Goal: Task Accomplishment & Management: Use online tool/utility

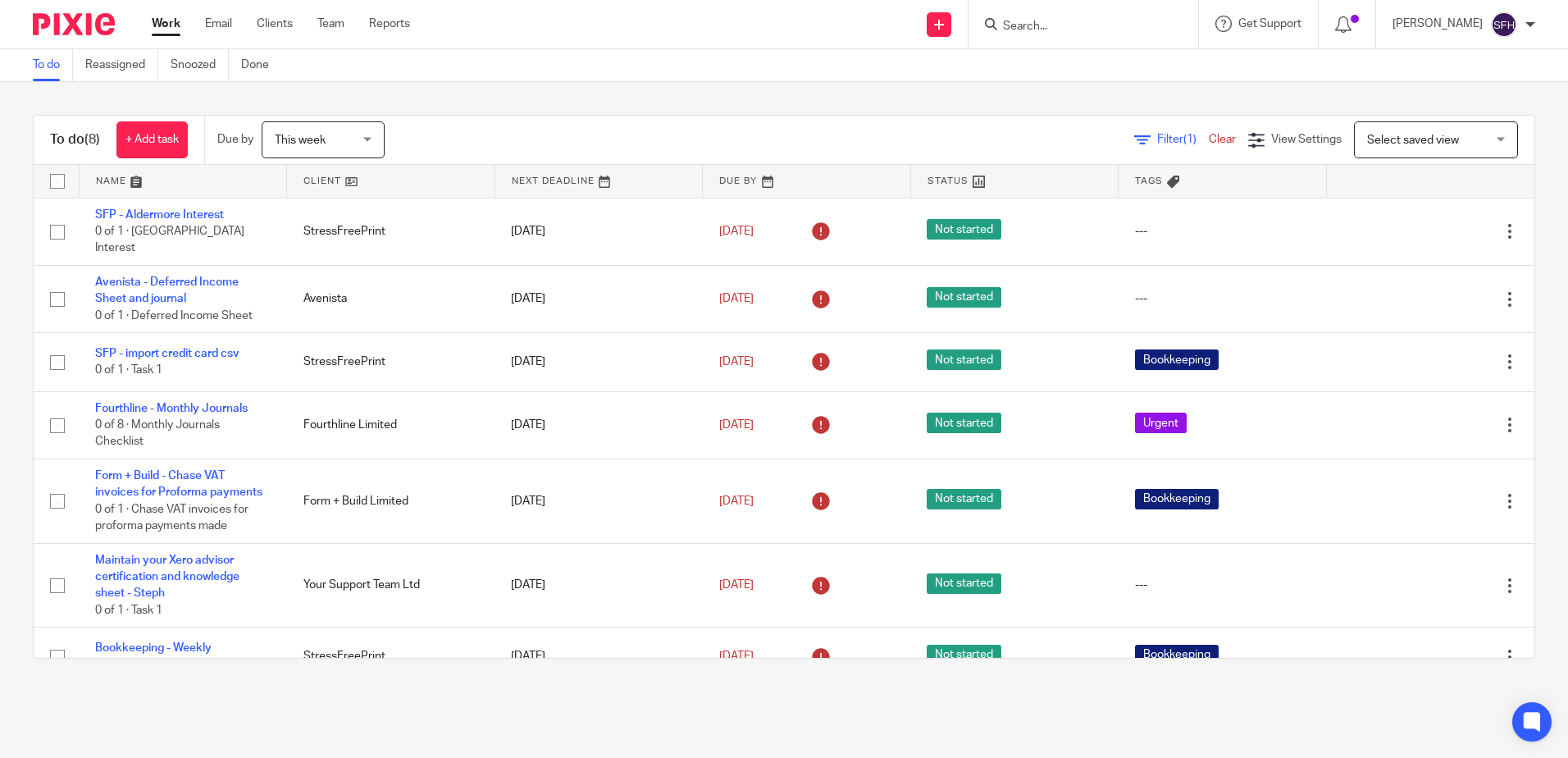
click at [401, 185] on link at bounding box center [391, 181] width 208 height 33
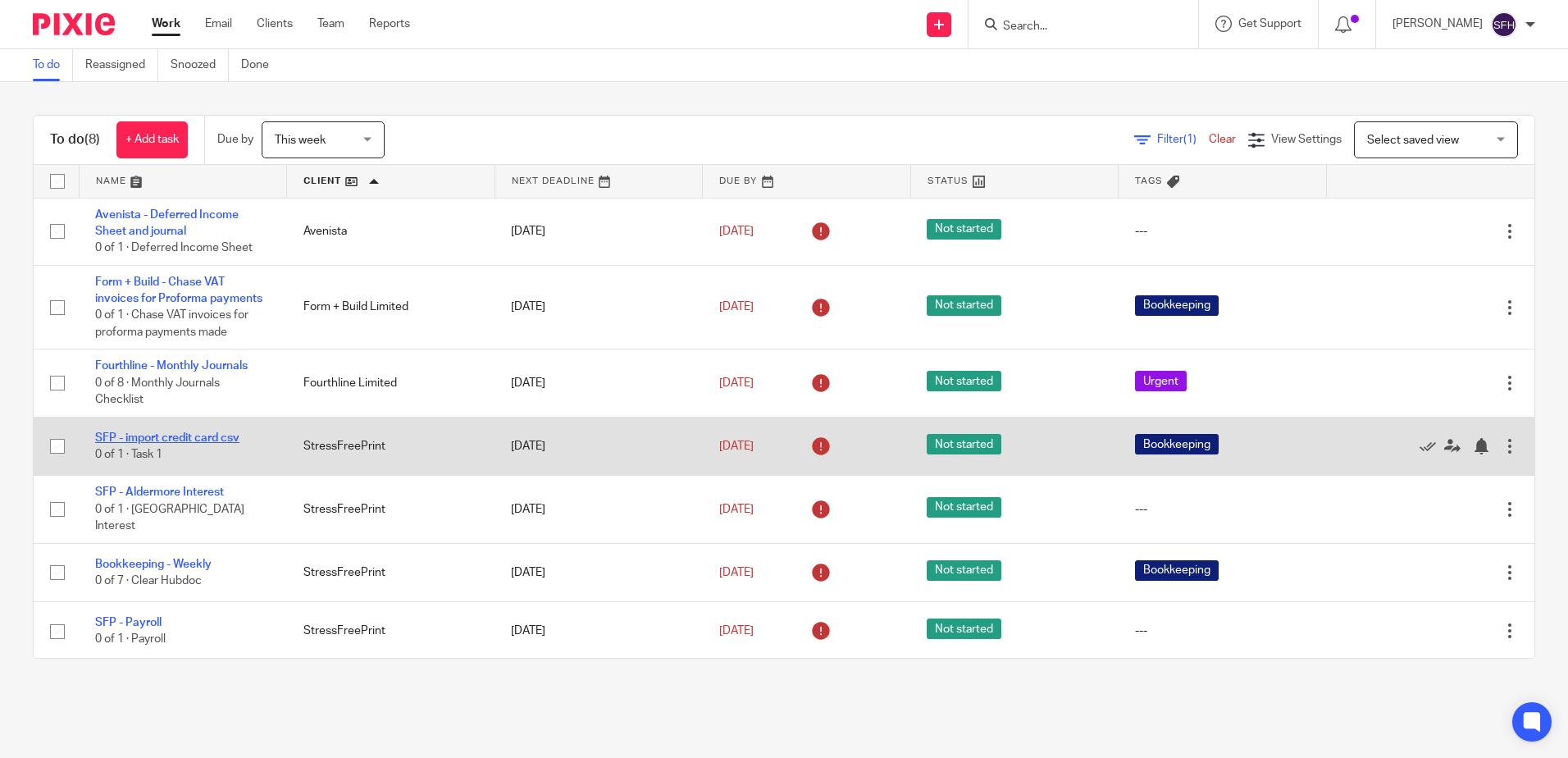
click at [218, 435] on link "SFP - import credit card csv" at bounding box center [167, 437] width 144 height 12
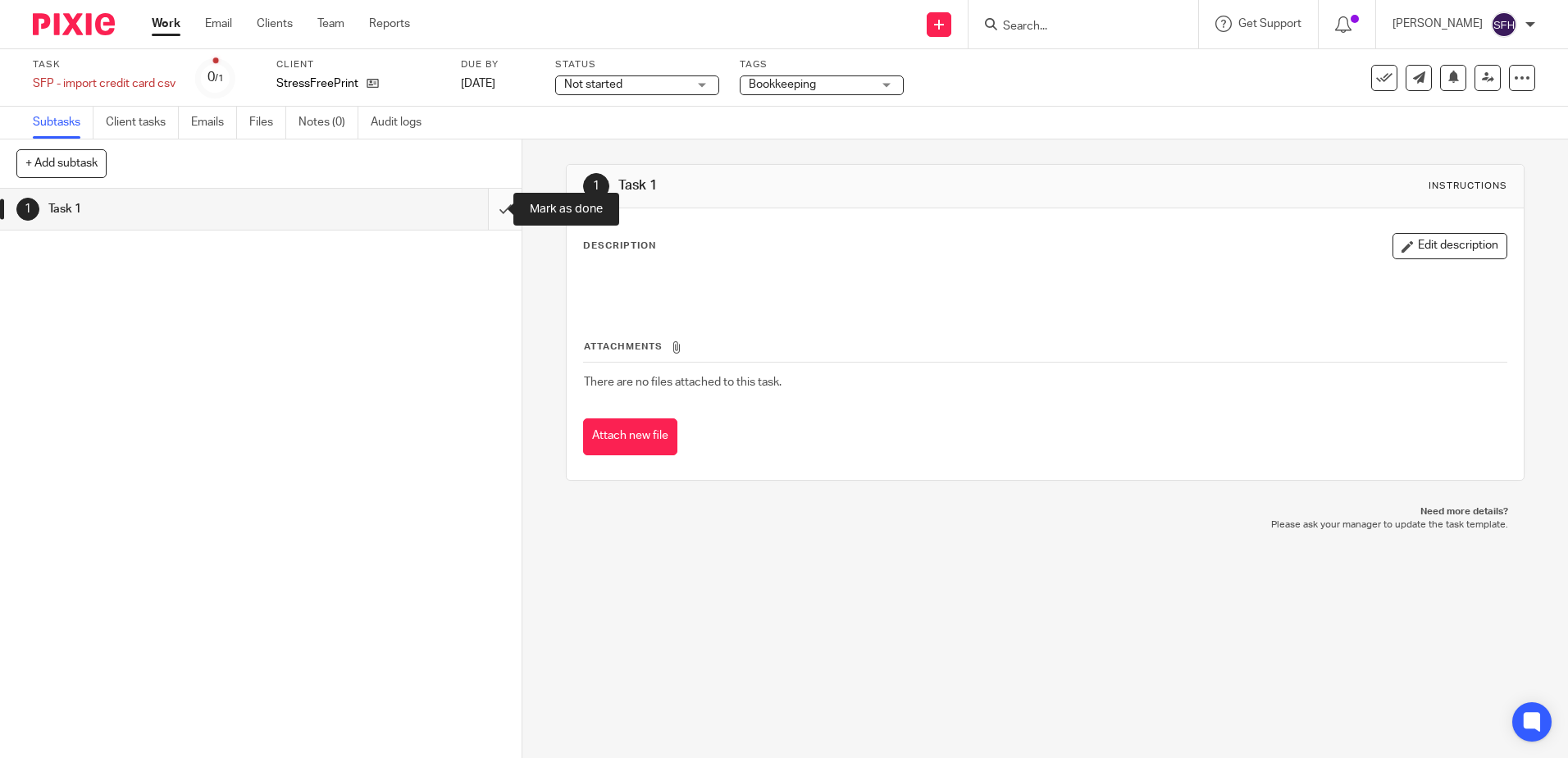
click at [496, 210] on input "submit" at bounding box center [261, 210] width 521 height 41
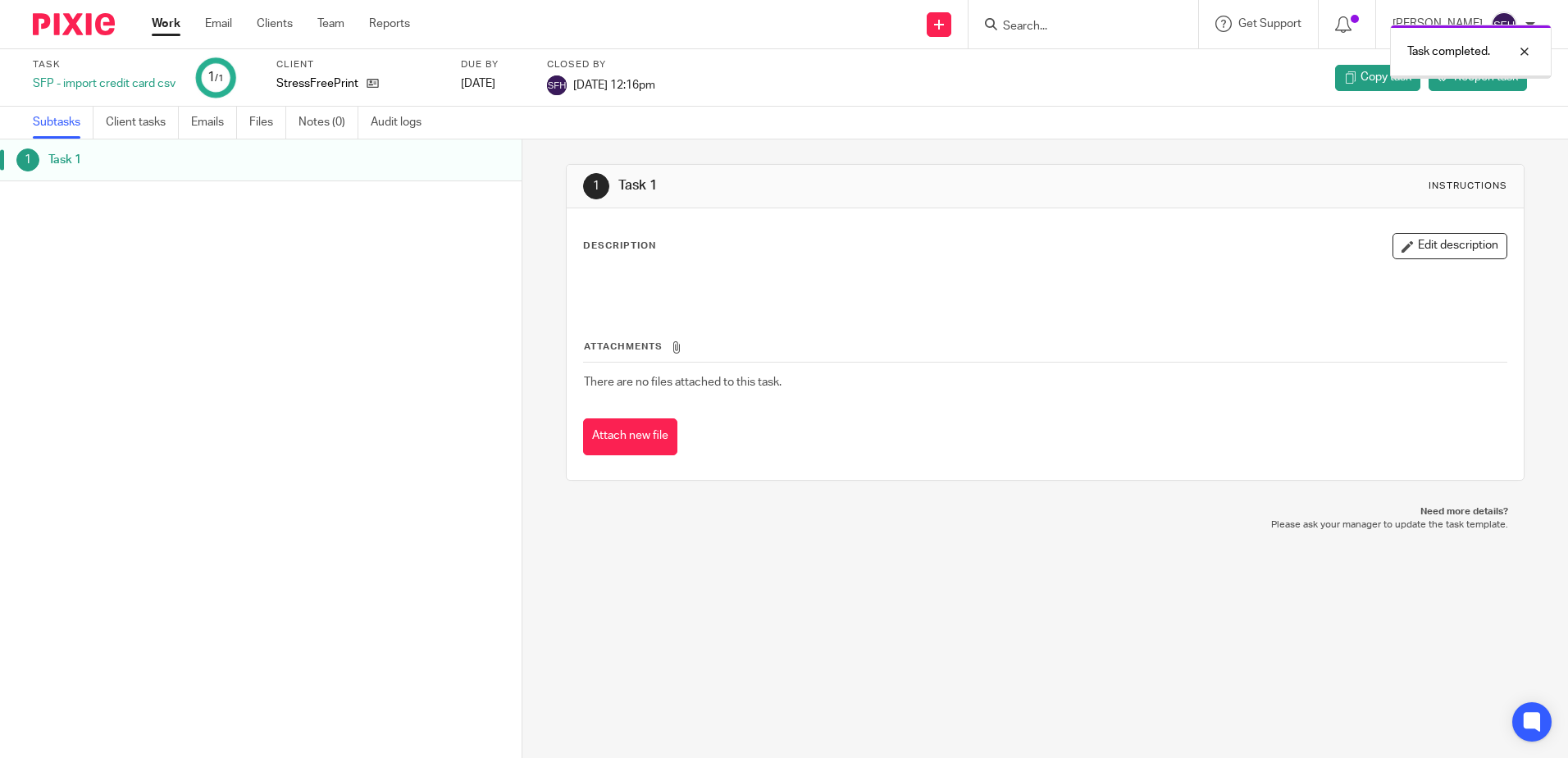
click at [162, 30] on link "Work" at bounding box center [166, 23] width 29 height 16
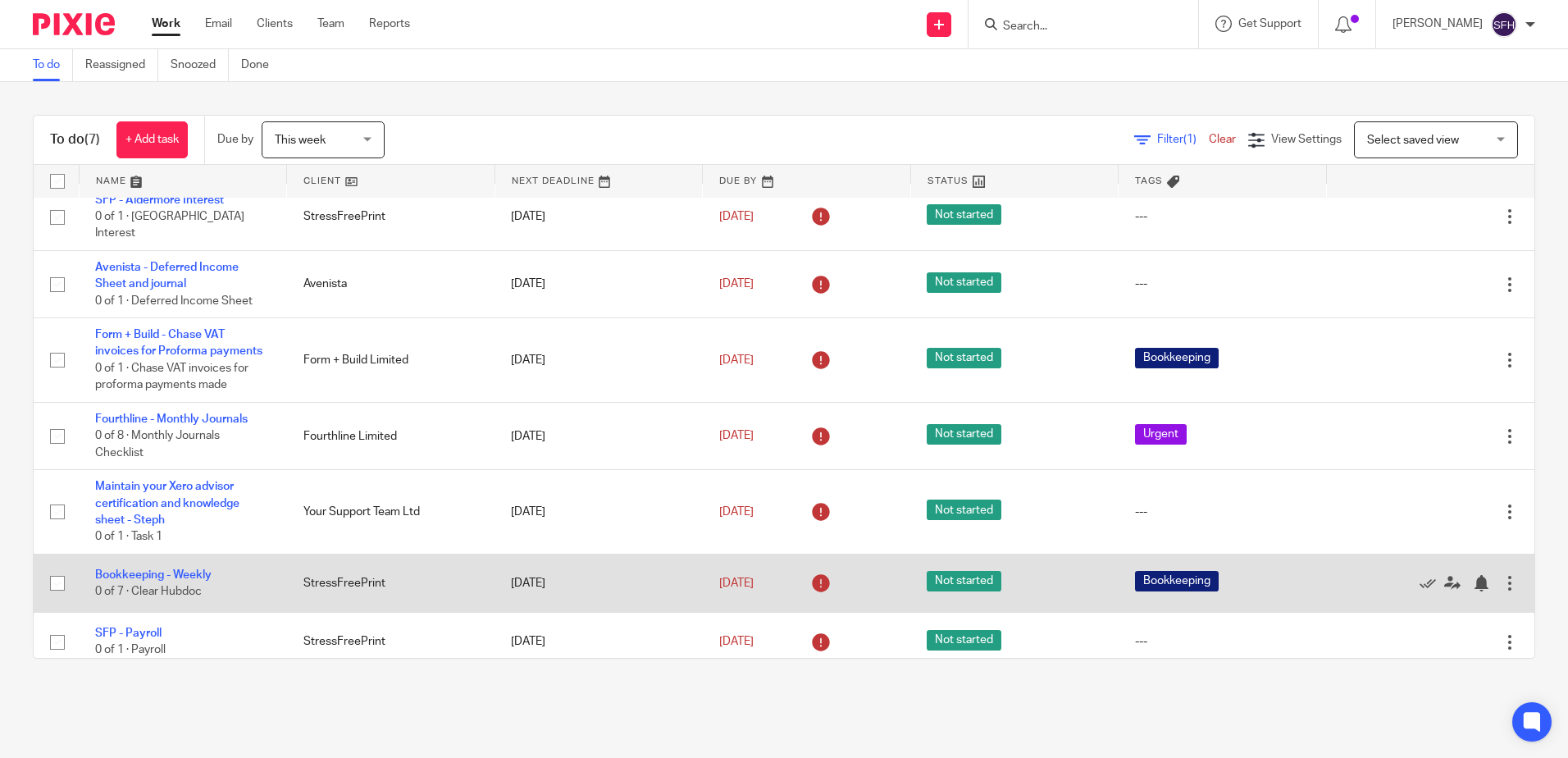
scroll to position [19, 0]
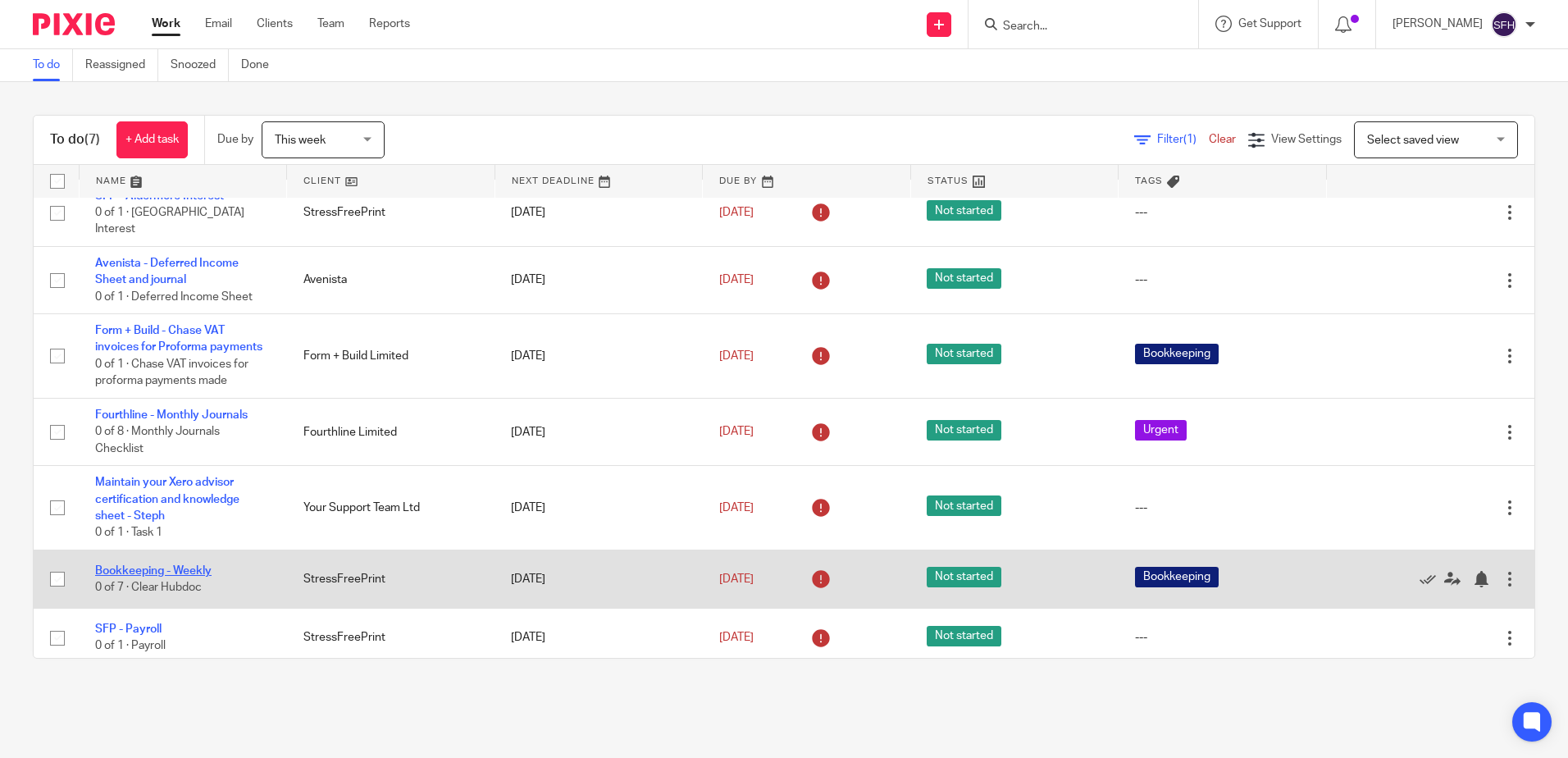
click at [159, 565] on link "Bookkeeping - Weekly" at bounding box center [153, 571] width 116 height 12
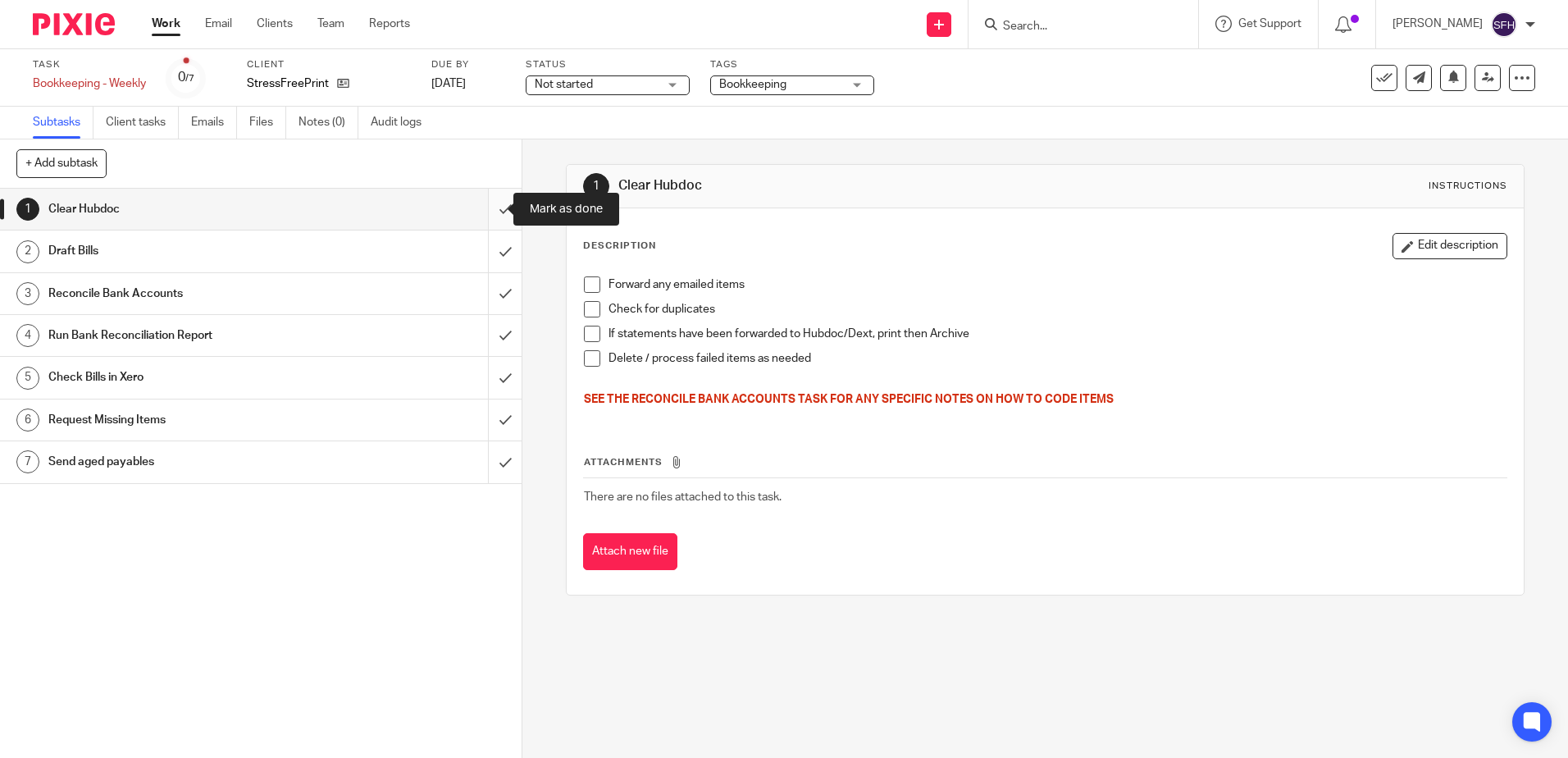
click at [485, 216] on input "submit" at bounding box center [261, 210] width 521 height 41
click at [485, 254] on input "submit" at bounding box center [261, 251] width 521 height 41
drag, startPoint x: 490, startPoint y: 295, endPoint x: 491, endPoint y: 335, distance: 40.0
click at [490, 298] on input "submit" at bounding box center [261, 294] width 521 height 41
click at [491, 335] on input "submit" at bounding box center [261, 336] width 521 height 41
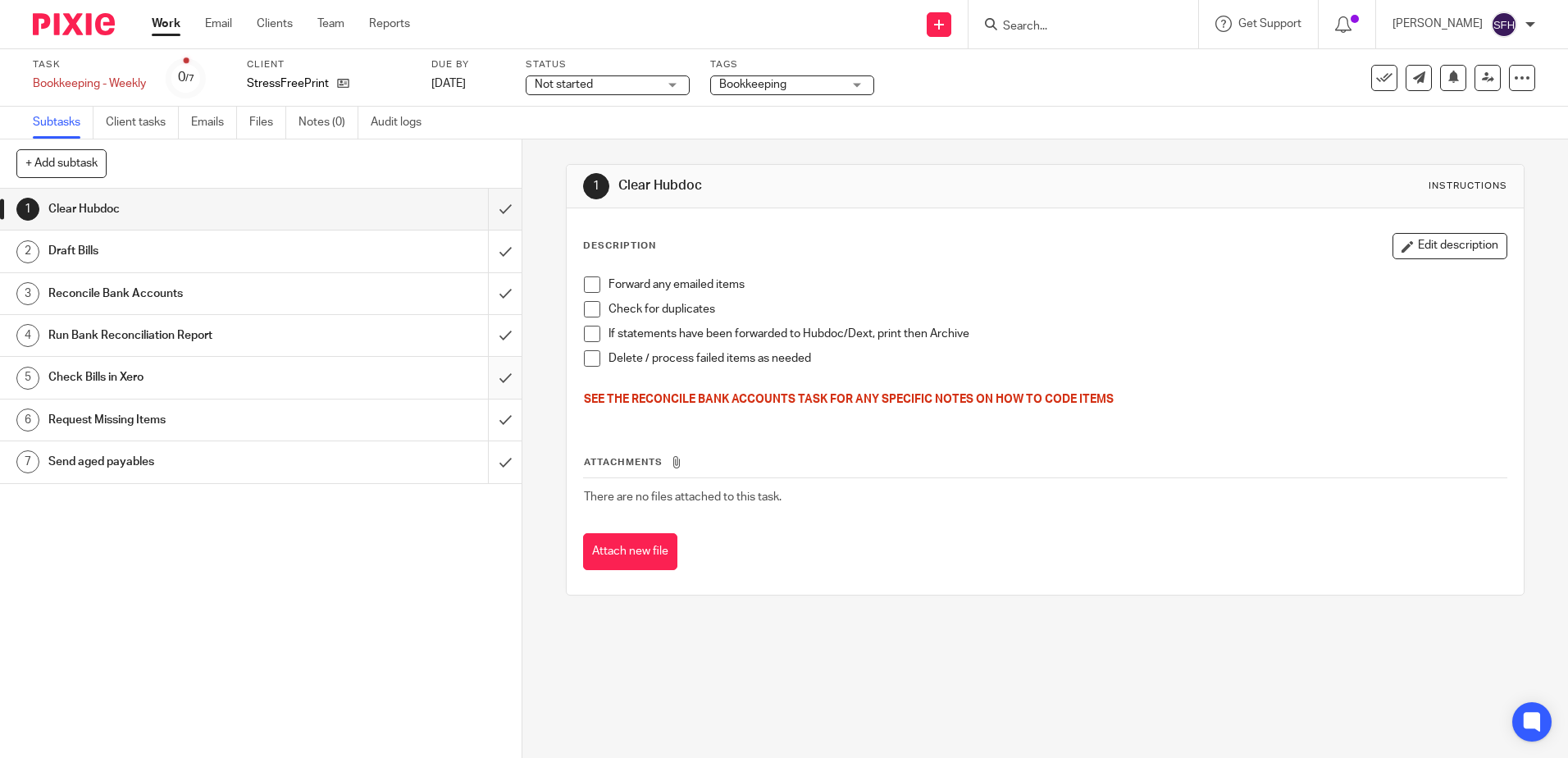
click at [490, 360] on input "submit" at bounding box center [261, 377] width 521 height 41
click at [485, 422] on input "submit" at bounding box center [261, 420] width 521 height 41
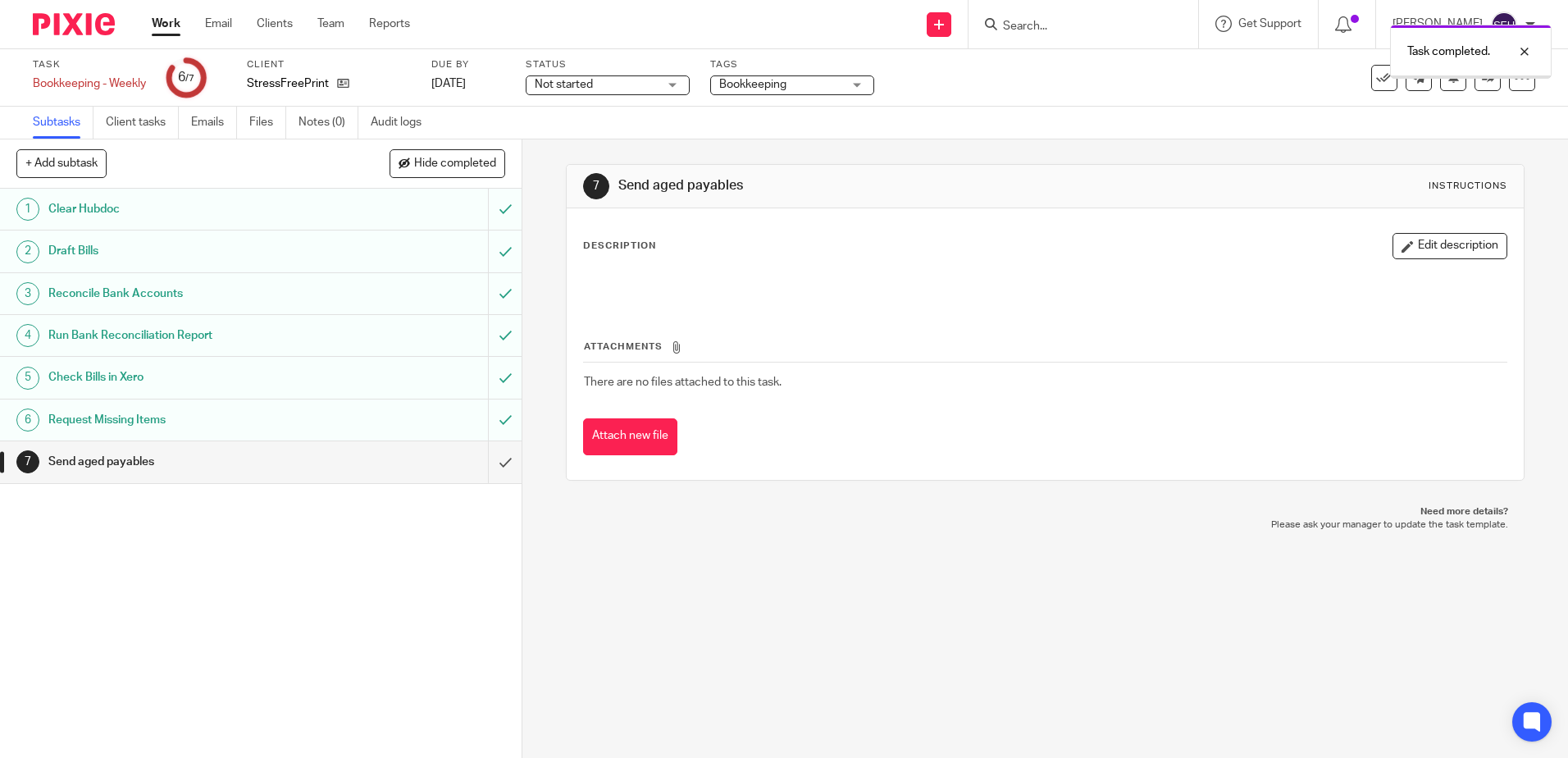
click at [490, 465] on input "submit" at bounding box center [261, 462] width 521 height 41
